Goal: Consume media (video, audio)

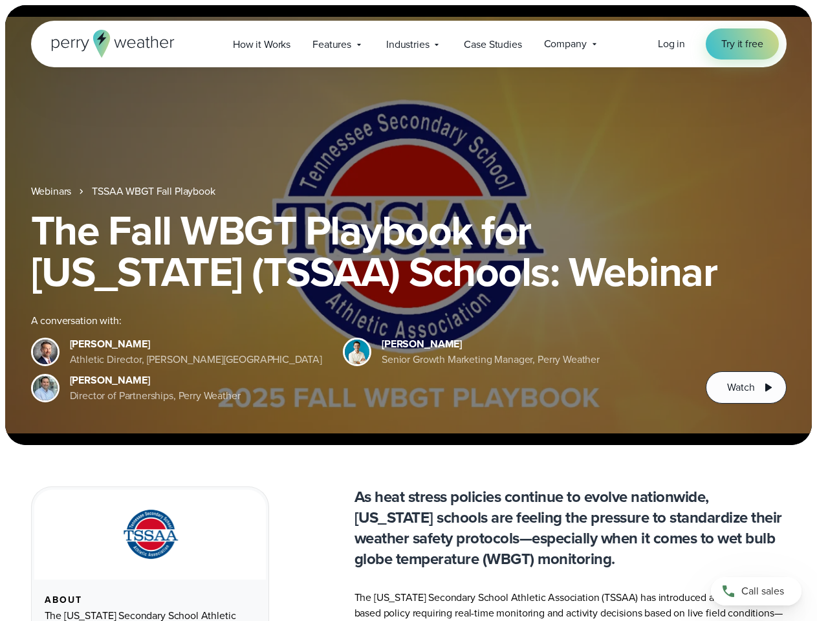
click at [408, 311] on div "The Fall WBGT Playbook for [US_STATE] (TSSAA) Schools: Webinar A conversation w…" at bounding box center [409, 307] width 756 height 194
click at [408, 44] on span "Industries" at bounding box center [407, 45] width 43 height 16
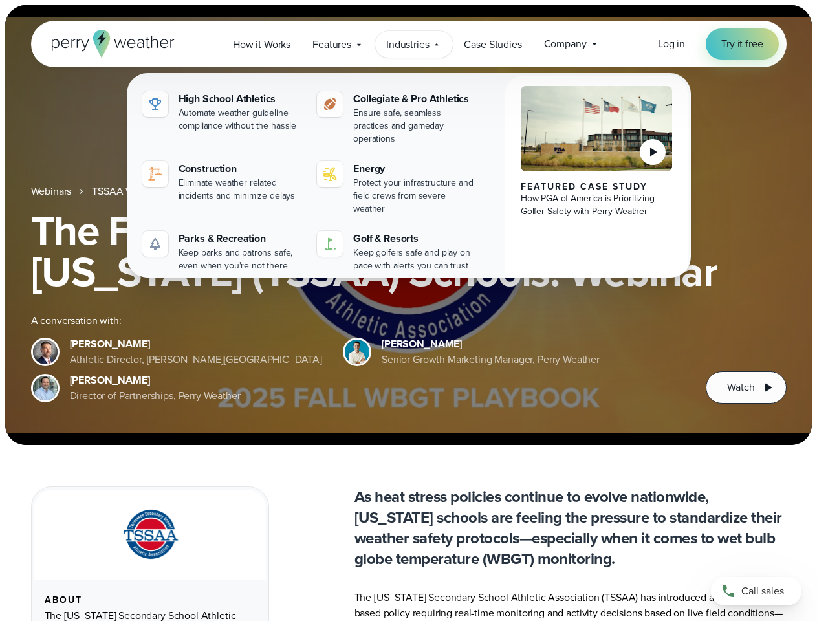
click at [408, 225] on h1 "The Fall WBGT Playbook for [US_STATE] (TSSAA) Schools: Webinar" at bounding box center [409, 251] width 756 height 83
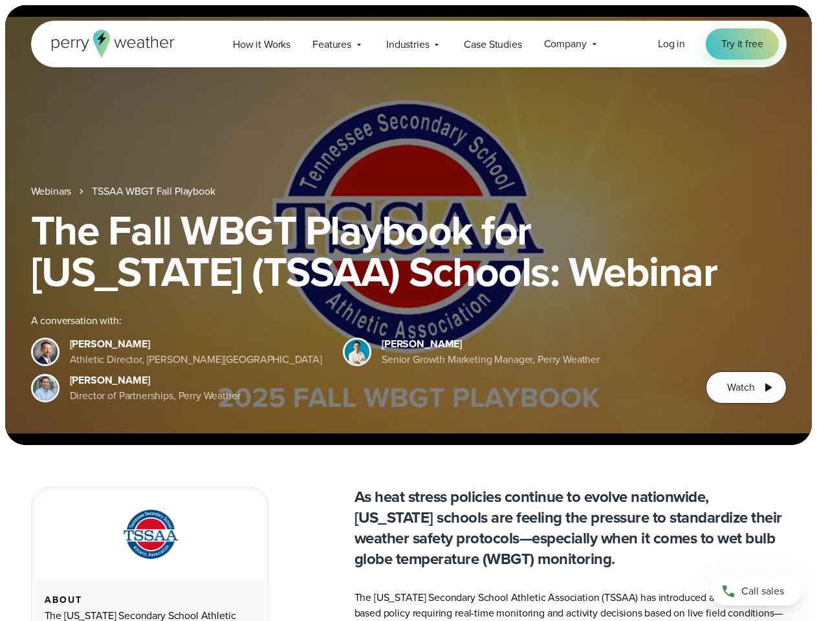
click at [155, 191] on link "TSSAA WBGT Fall Playbook" at bounding box center [153, 192] width 123 height 16
click at [746, 388] on span "Watch" at bounding box center [740, 388] width 27 height 16
